Goal: Find specific page/section: Find specific page/section

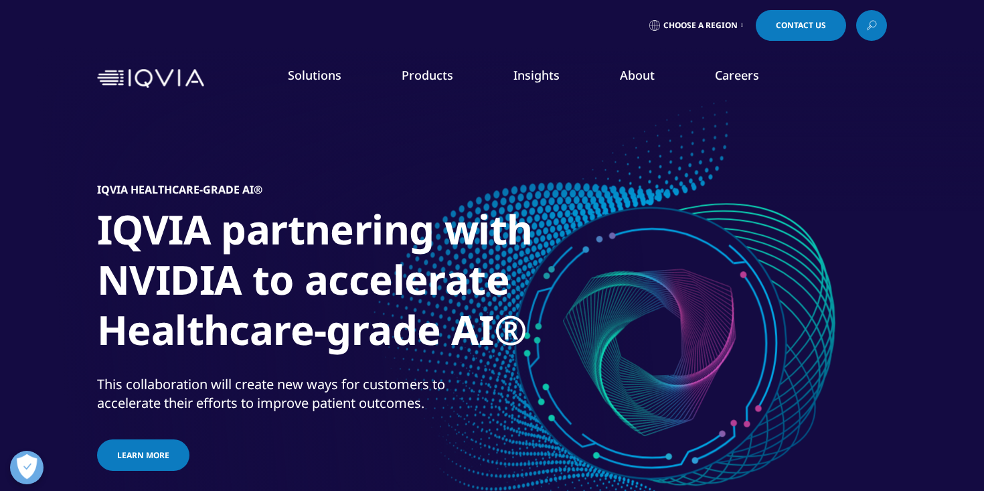
click at [863, 38] on link at bounding box center [871, 25] width 31 height 31
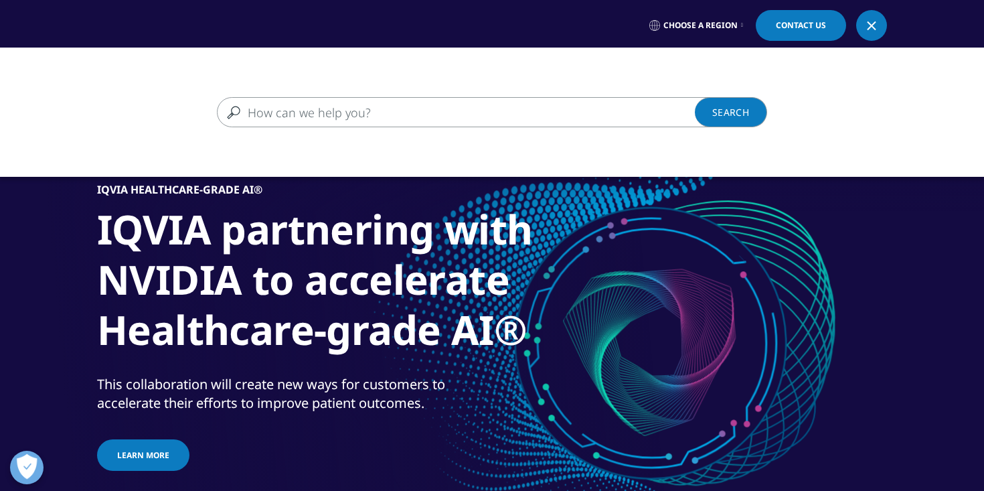
click at [412, 118] on input "Search" at bounding box center [472, 112] width 511 height 30
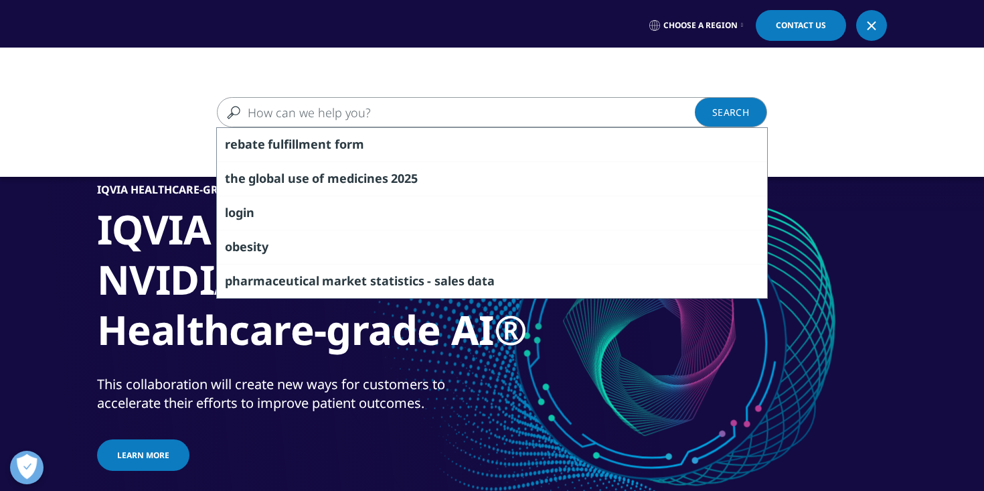
type input "v"
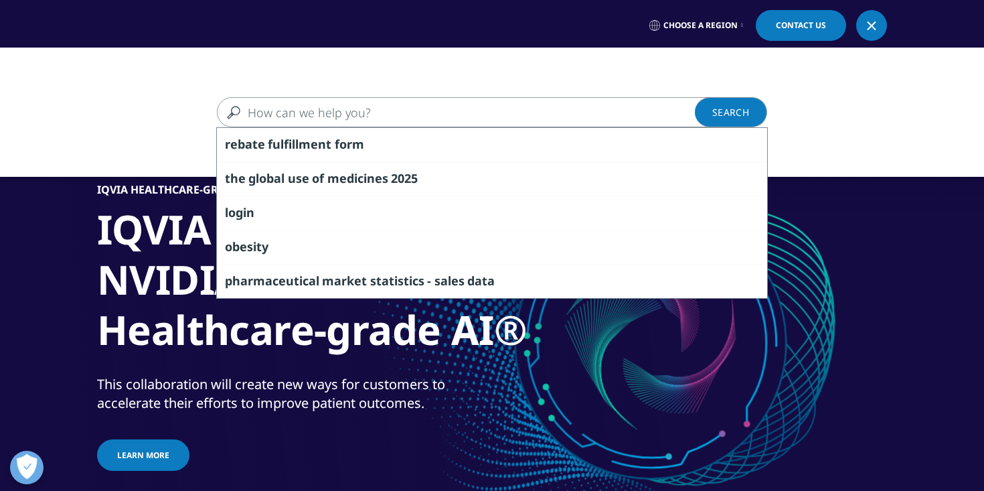
paste input "M.Eng. graduate in Chemical Engineering with Data Science & AI focus, combining…"
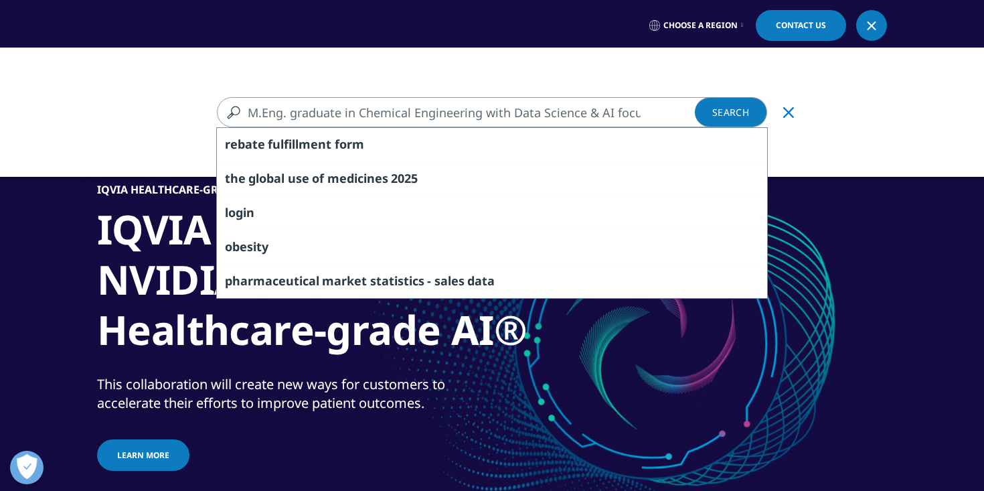
scroll to position [0, 675]
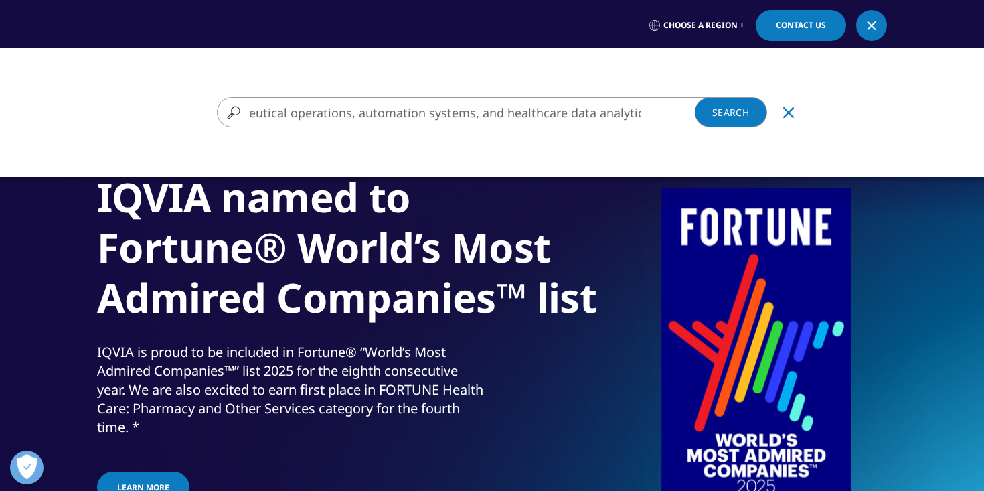
type input "M.Eng. graduate in Chemical Engineering with Data Science & AI focus, combining…"
click at [792, 113] on icon "Clear" at bounding box center [788, 112] width 11 height 11
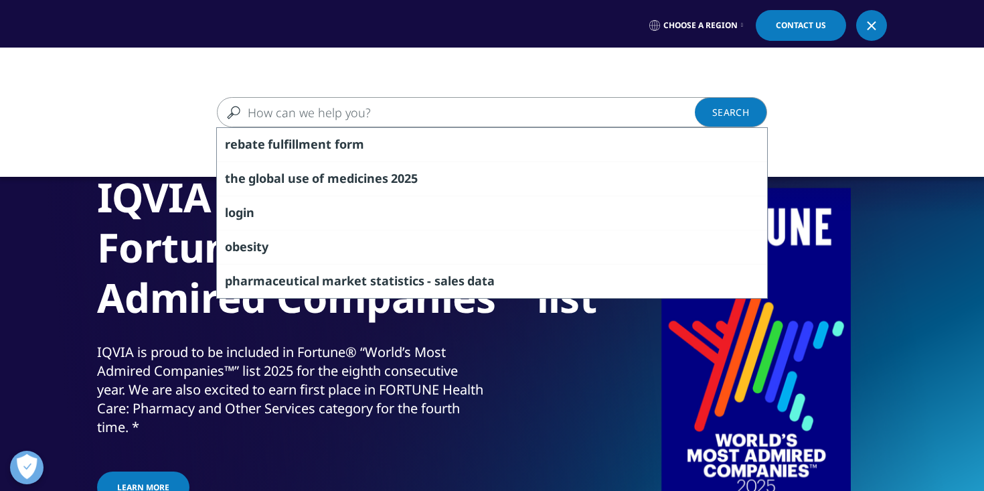
paste input "R1358921"
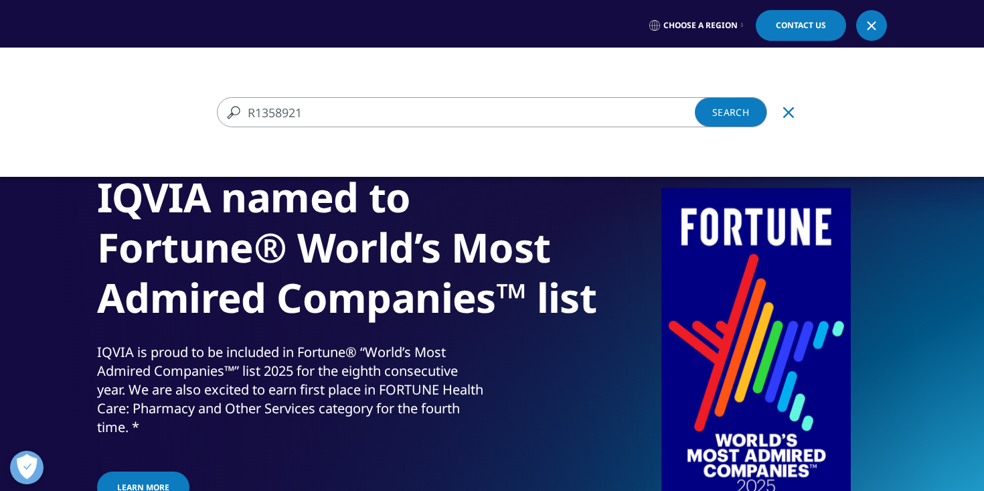
type input "R1358921"
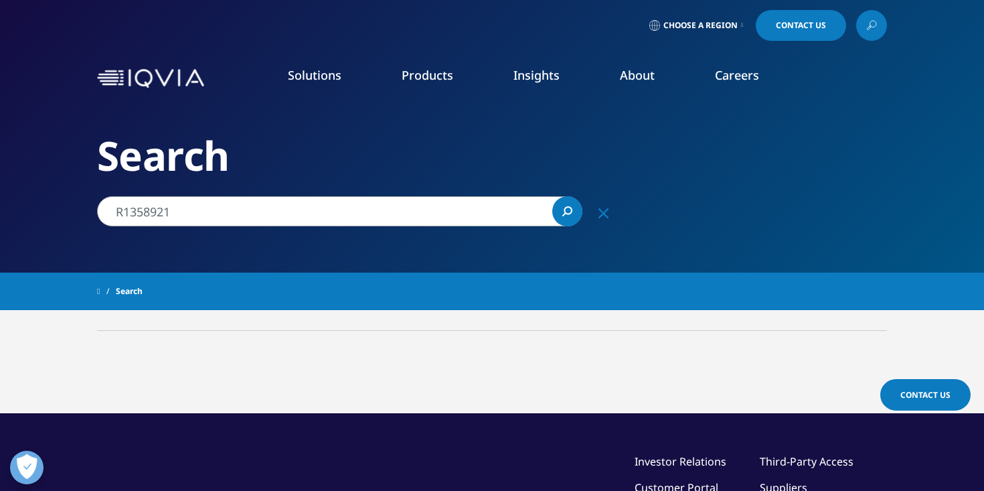
click at [515, 223] on link "View Open Roles" at bounding box center [605, 217] width 221 height 15
